Goal: Information Seeking & Learning: Get advice/opinions

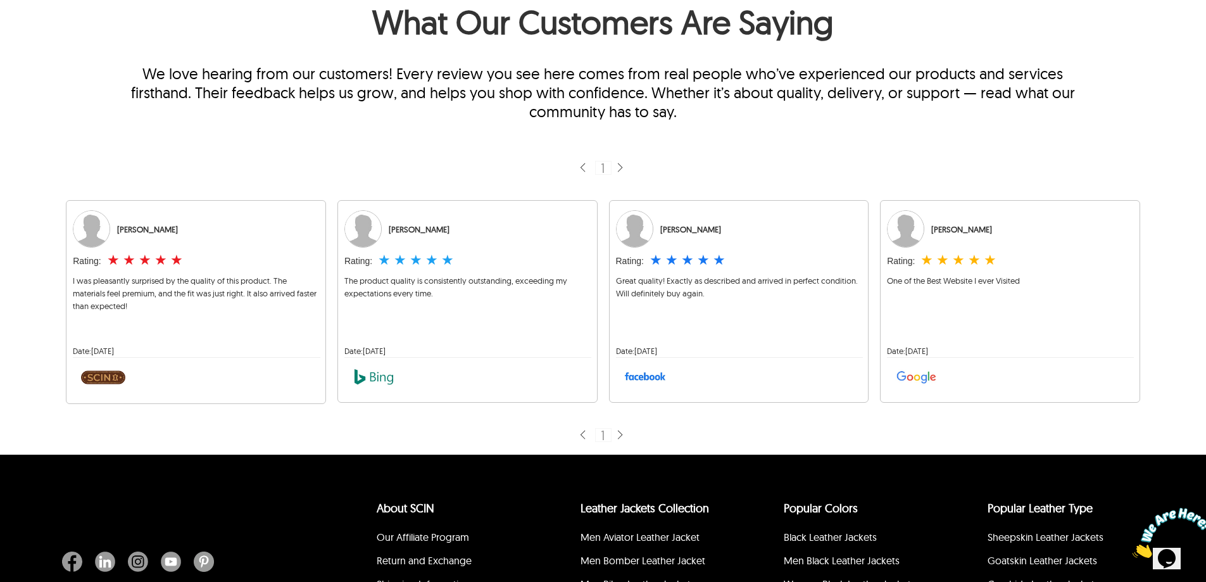
scroll to position [253, 0]
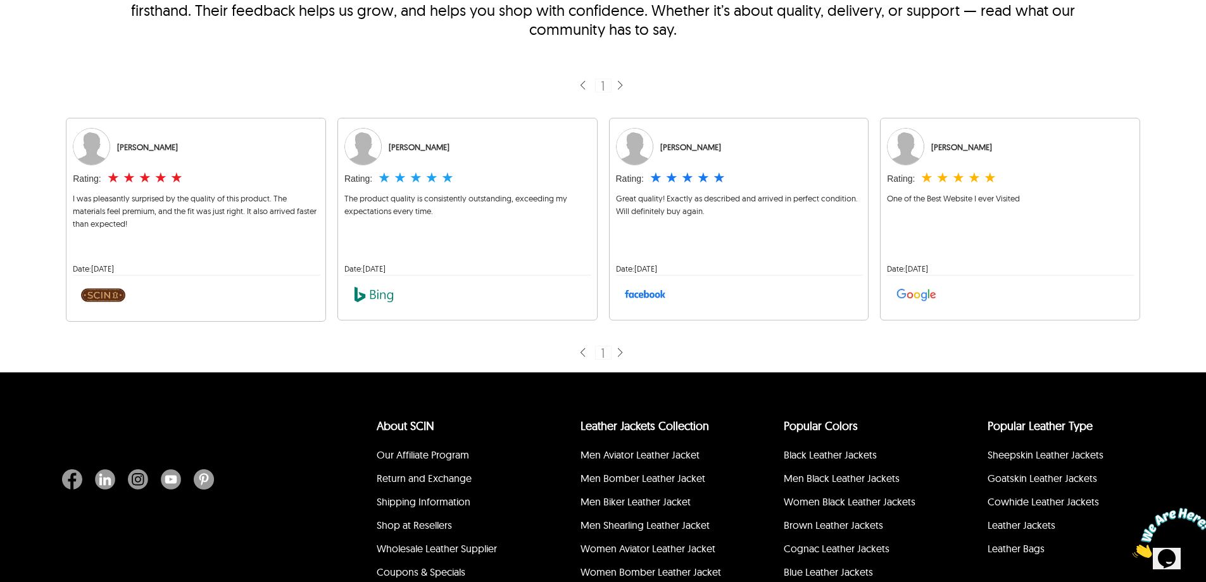
click at [619, 354] on img at bounding box center [620, 353] width 10 height 12
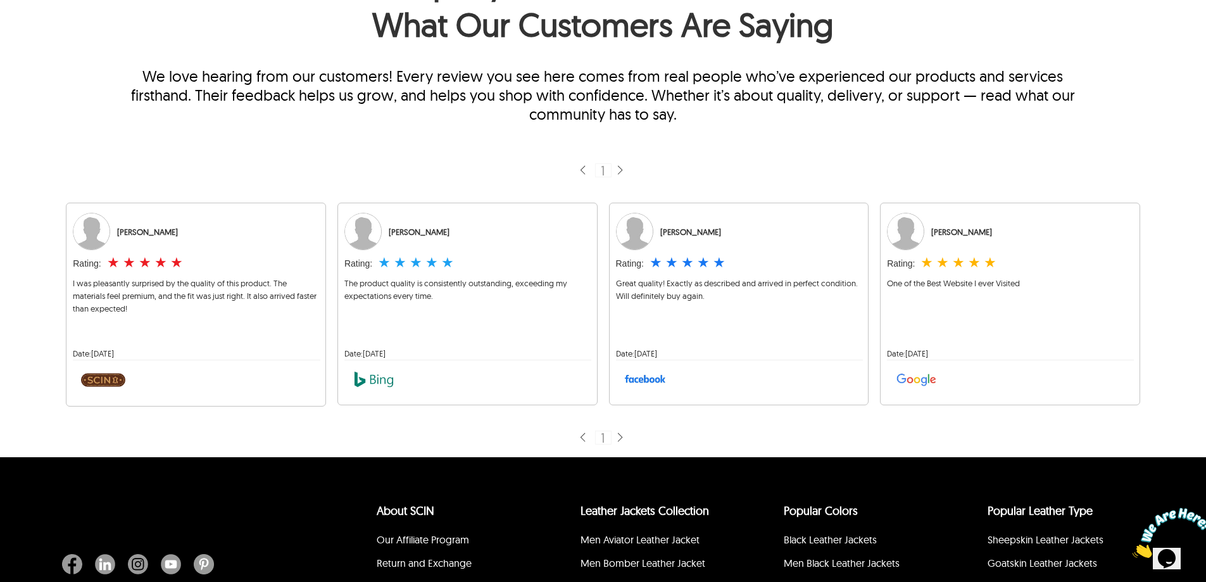
scroll to position [63, 0]
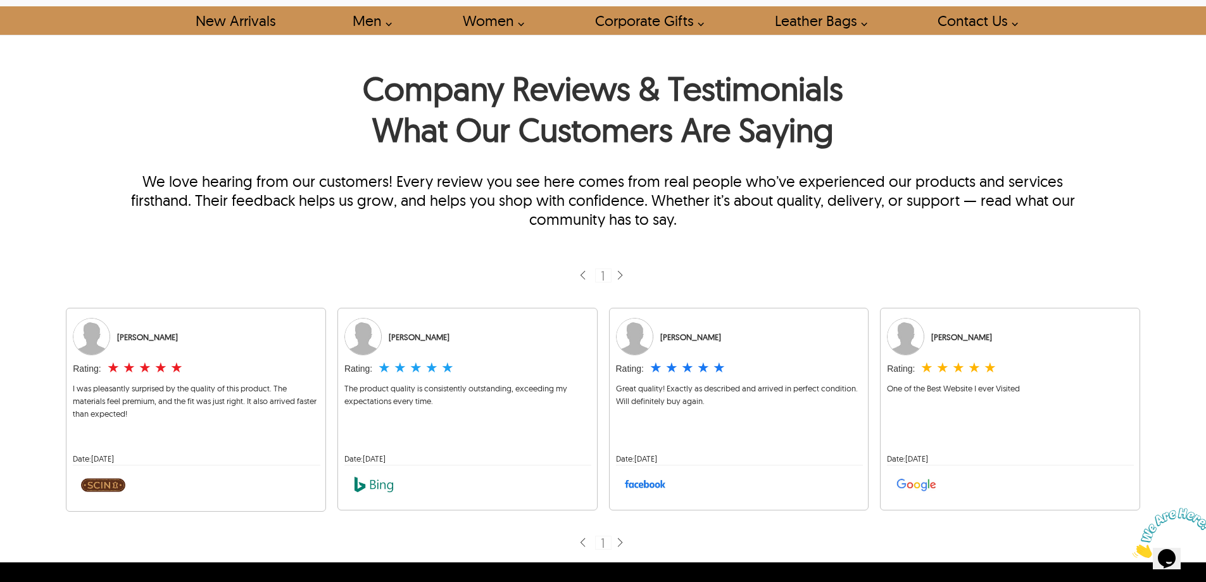
click at [619, 277] on img at bounding box center [620, 276] width 10 height 12
drag, startPoint x: 167, startPoint y: 337, endPoint x: 153, endPoint y: 337, distance: 13.9
click at [153, 337] on div "[PERSON_NAME]" at bounding box center [147, 337] width 61 height 13
click at [144, 327] on div "[PERSON_NAME]" at bounding box center [196, 337] width 246 height 38
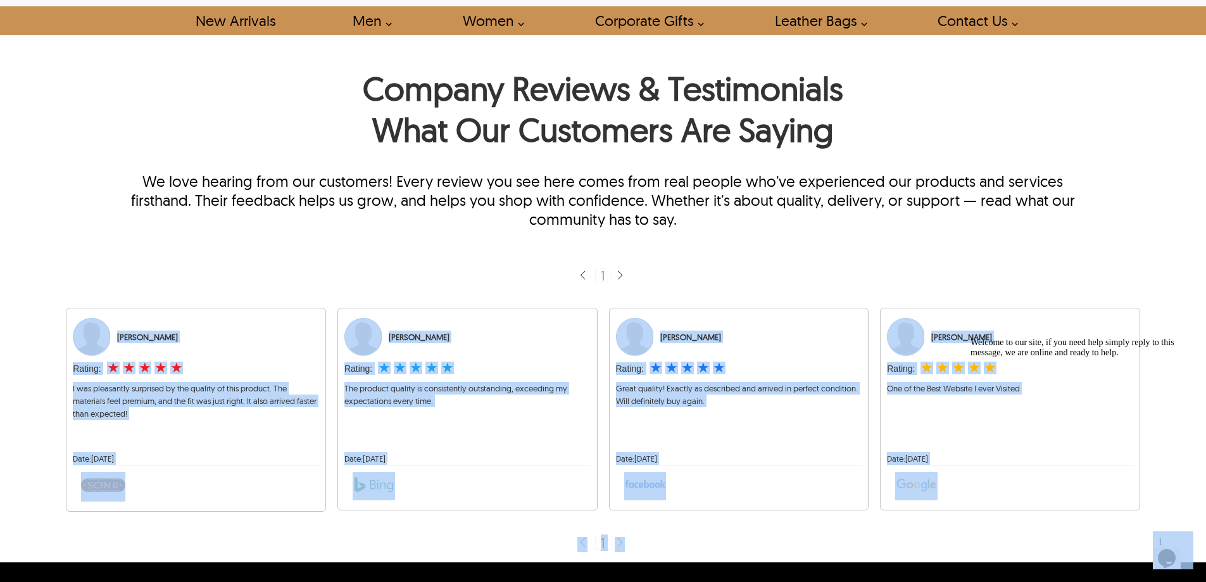
drag, startPoint x: 1028, startPoint y: 658, endPoint x: 1054, endPoint y: 408, distance: 251.5
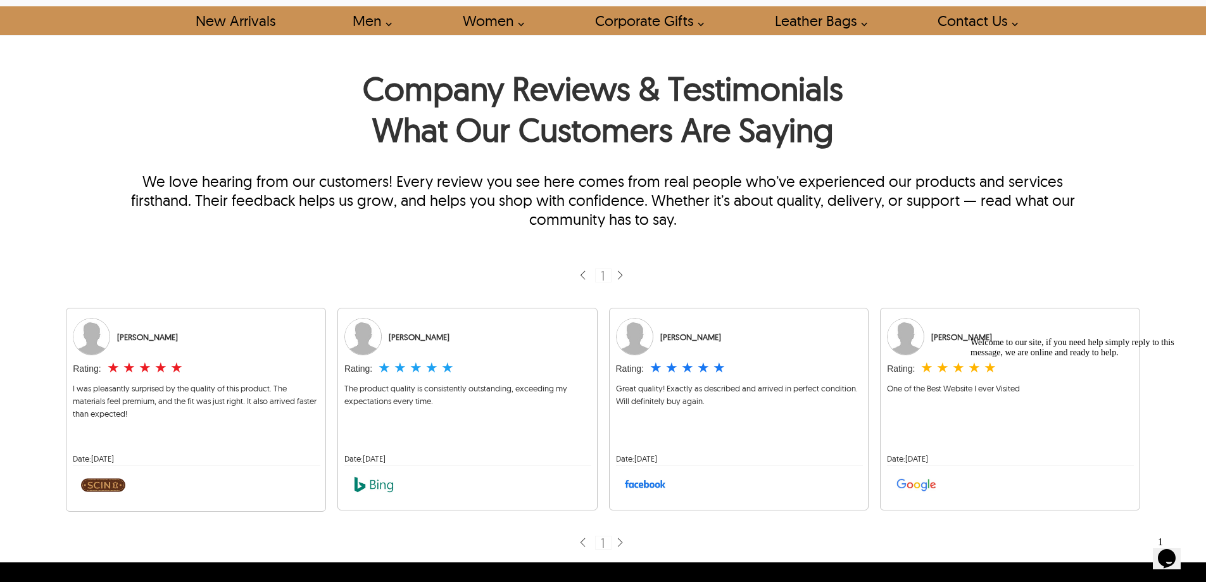
click at [960, 247] on div "Company Reviews & Testimonials What Our Customers Are Saying We love hearing fr…" at bounding box center [603, 312] width 1086 height 489
drag, startPoint x: 170, startPoint y: 341, endPoint x: 131, endPoint y: 337, distance: 38.8
click at [131, 337] on div "[PERSON_NAME]" at bounding box center [147, 337] width 61 height 13
drag, startPoint x: 455, startPoint y: 336, endPoint x: 402, endPoint y: 336, distance: 52.6
click at [402, 336] on div "[PERSON_NAME]" at bounding box center [467, 337] width 246 height 38
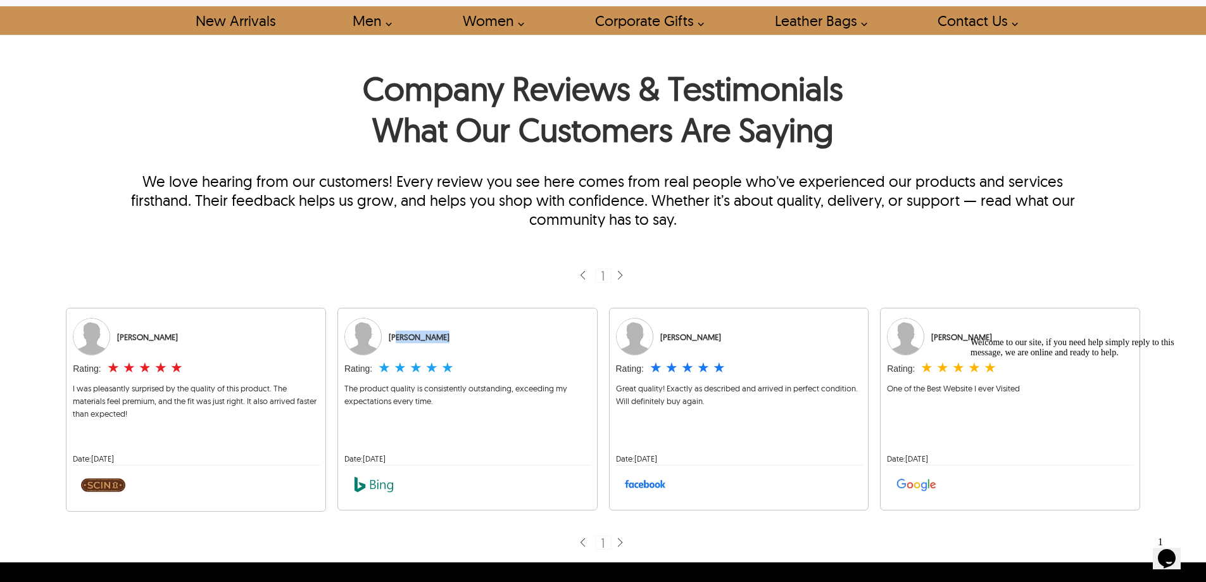
drag, startPoint x: 733, startPoint y: 334, endPoint x: 673, endPoint y: 339, distance: 59.7
click at [673, 339] on div "[PERSON_NAME]" at bounding box center [739, 337] width 246 height 38
drag, startPoint x: 992, startPoint y: 337, endPoint x: 1918, endPoint y: 672, distance: 985.6
click html "Welcome to our site, if you need help simply reply to this message, we are onli…"
click at [971, 337] on icon "Chat attention grabber" at bounding box center [971, 337] width 0 height 0
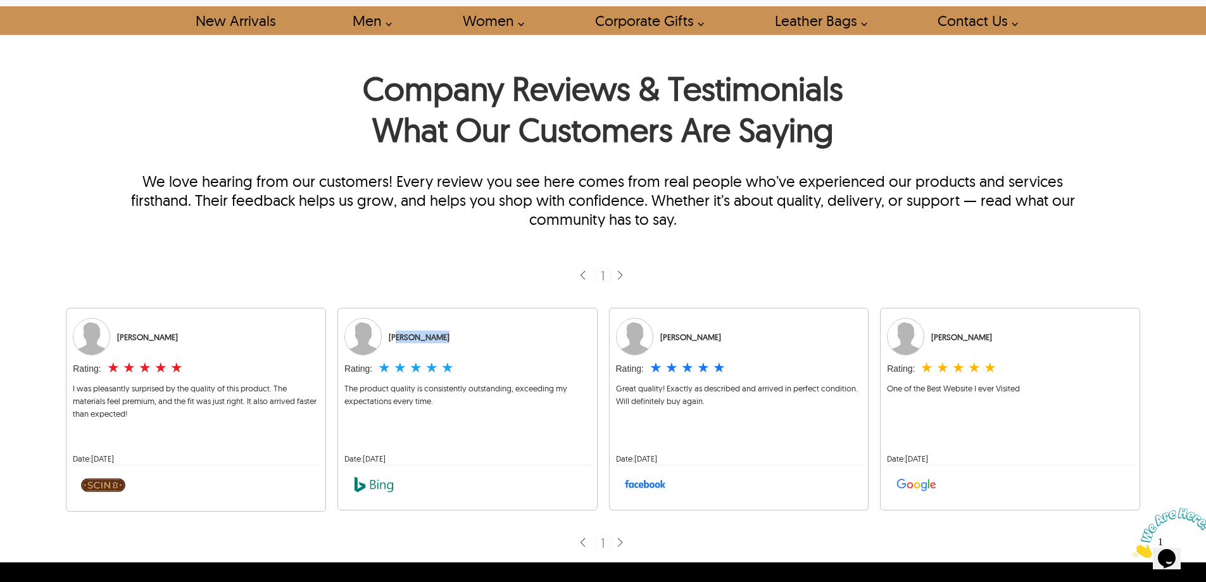
click at [622, 540] on img at bounding box center [620, 543] width 10 height 12
click at [620, 541] on img at bounding box center [620, 543] width 10 height 12
click at [755, 261] on div "1" at bounding box center [603, 275] width 1086 height 28
